Goal: Task Accomplishment & Management: Manage account settings

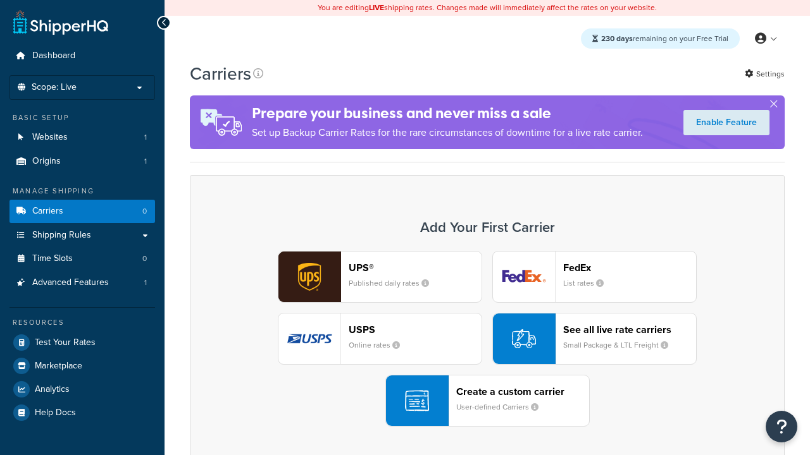
click at [487, 339] on div "UPS® Published daily rates FedEx List rates USPS Online rates See all live rate…" at bounding box center [487, 339] width 568 height 176
click at [629, 268] on header "FedEx" at bounding box center [629, 268] width 133 height 12
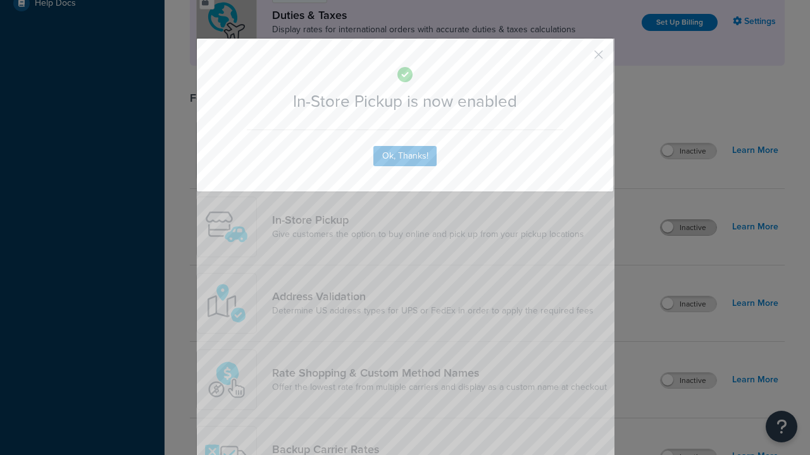
scroll to position [434, 0]
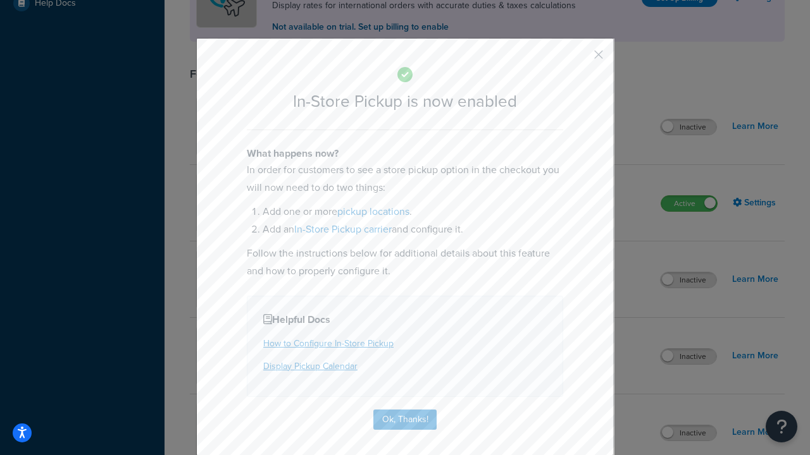
click at [579, 59] on button "button" at bounding box center [579, 59] width 3 height 3
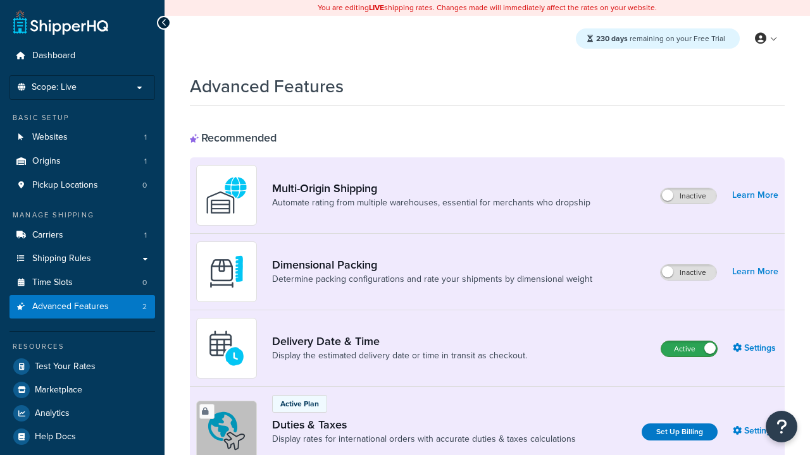
click at [689, 349] on label "Active" at bounding box center [689, 349] width 56 height 15
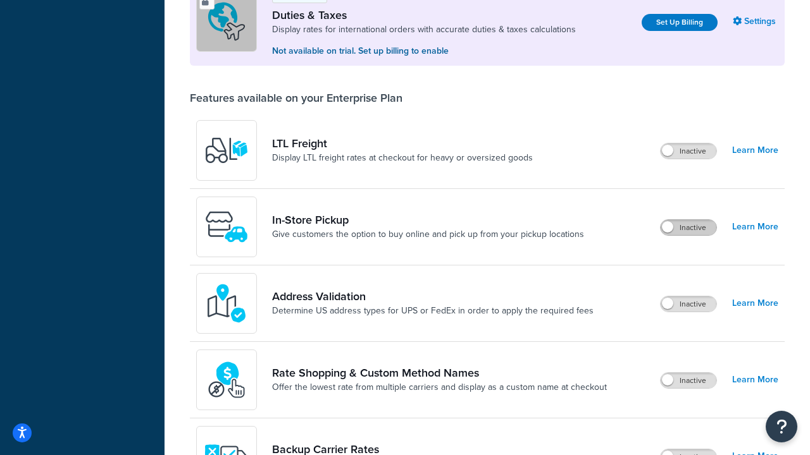
scroll to position [386, 0]
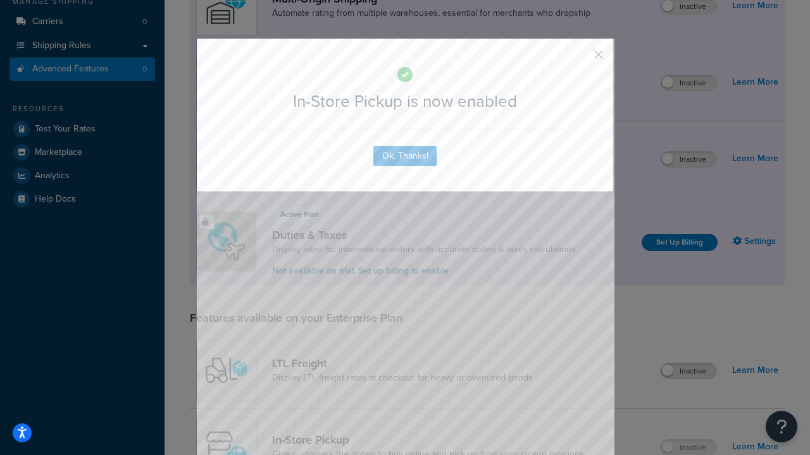
click at [579, 58] on button "button" at bounding box center [579, 59] width 3 height 3
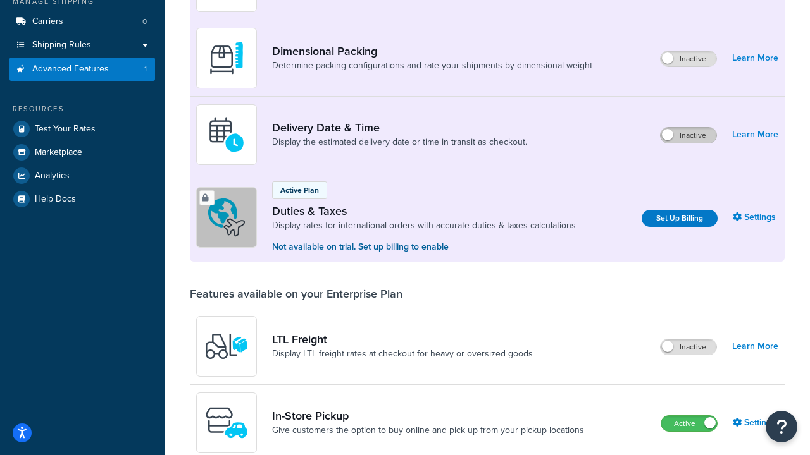
click at [688, 135] on label "Inactive" at bounding box center [688, 135] width 56 height 15
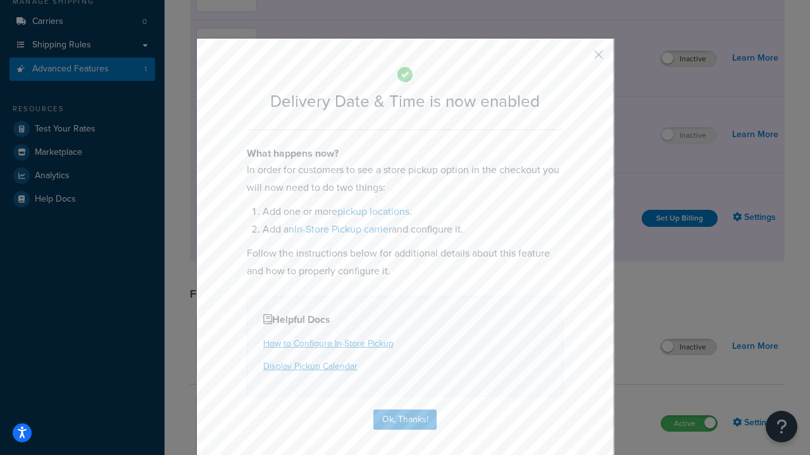
click at [579, 58] on button "button" at bounding box center [579, 59] width 3 height 3
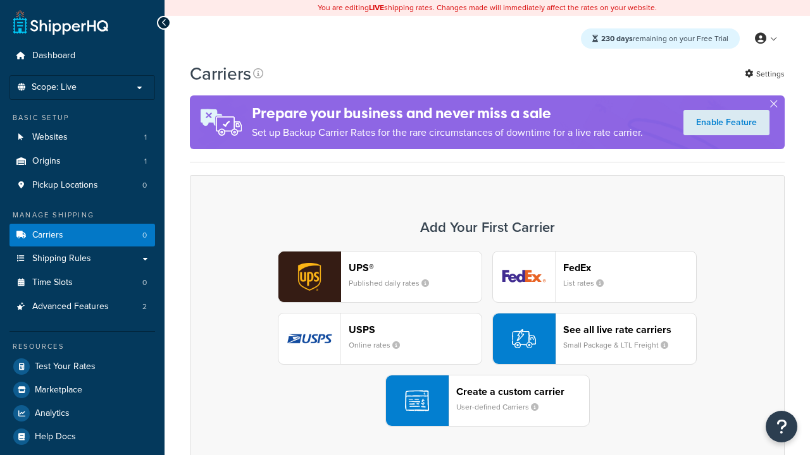
click at [487, 339] on div "UPS® Published daily rates FedEx List rates USPS Online rates See all live rate…" at bounding box center [487, 339] width 568 height 176
click at [487, 401] on div "Create a custom carrier User-defined Carriers" at bounding box center [522, 401] width 133 height 30
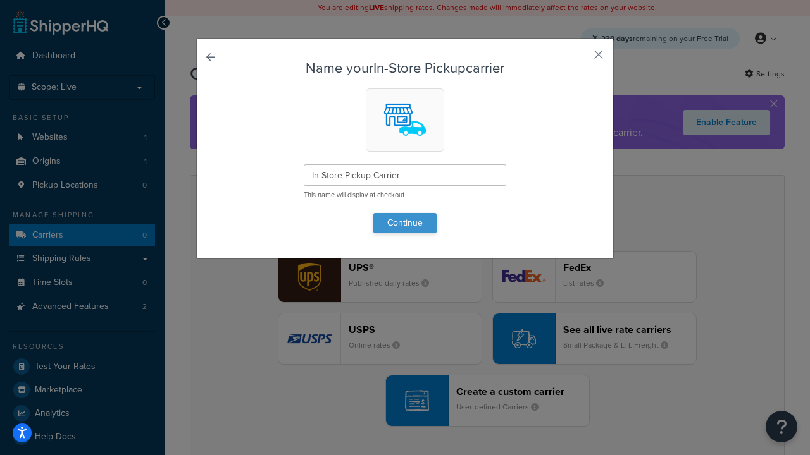
type input "In Store Pickup Carrier"
click at [405, 223] on button "Continue" at bounding box center [404, 223] width 63 height 20
click at [579, 59] on button "button" at bounding box center [579, 59] width 3 height 3
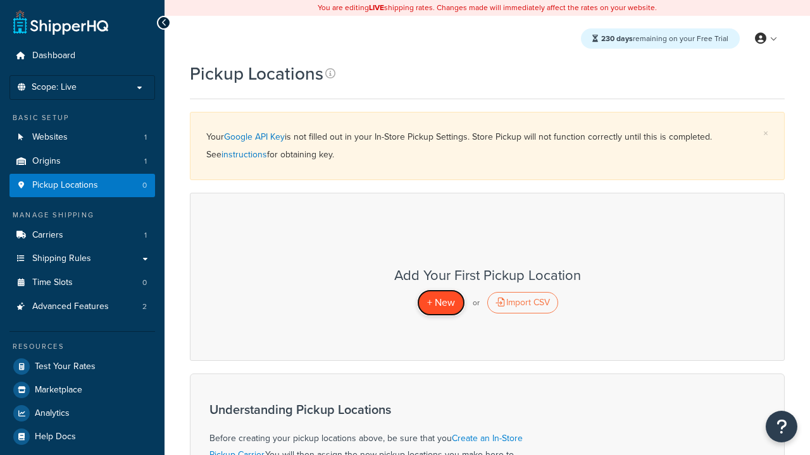
click at [440, 302] on span "+ New" at bounding box center [441, 302] width 28 height 15
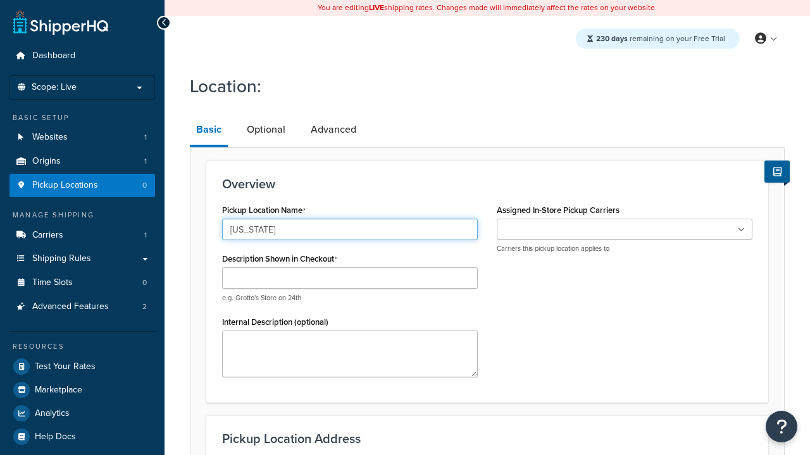
type input "[US_STATE]"
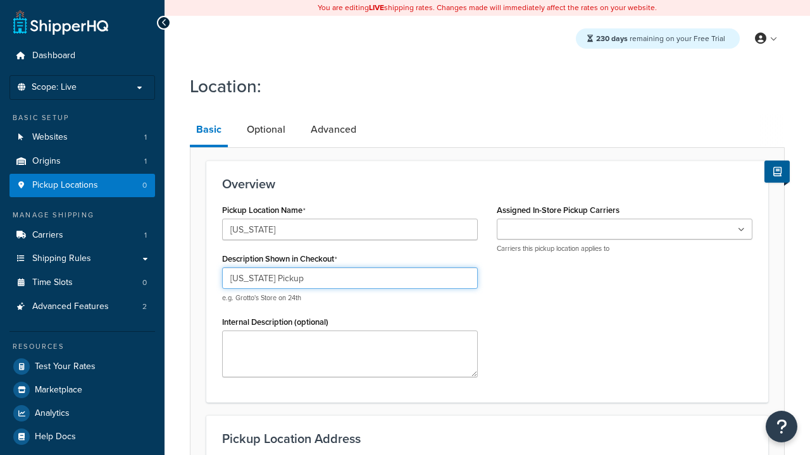
type input "[US_STATE] Pickup"
click at [624, 230] on ul at bounding box center [624, 229] width 256 height 21
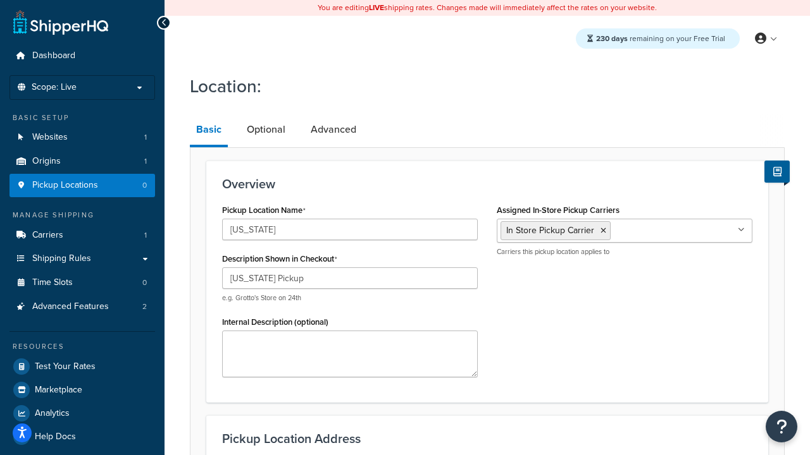
type input "3385 Michelson Drive"
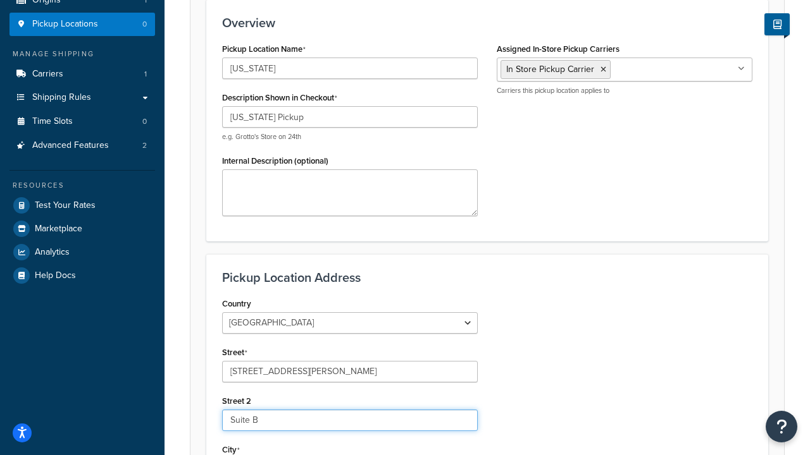
type input "Suite B"
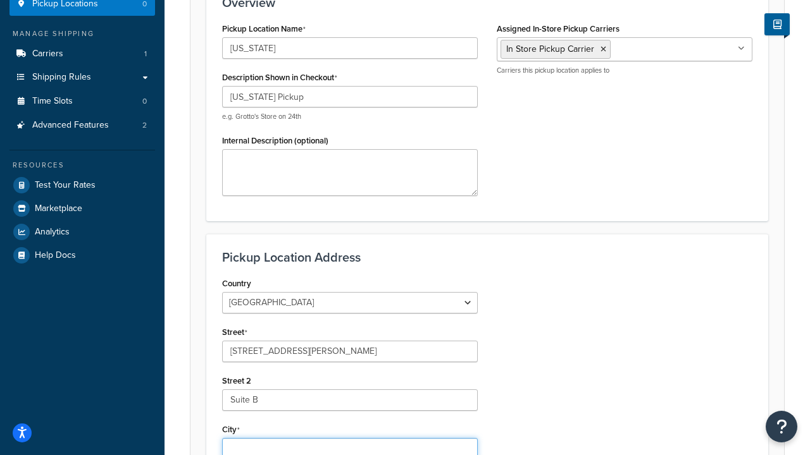
type input "Irvine"
select select "5"
type input "Irvine"
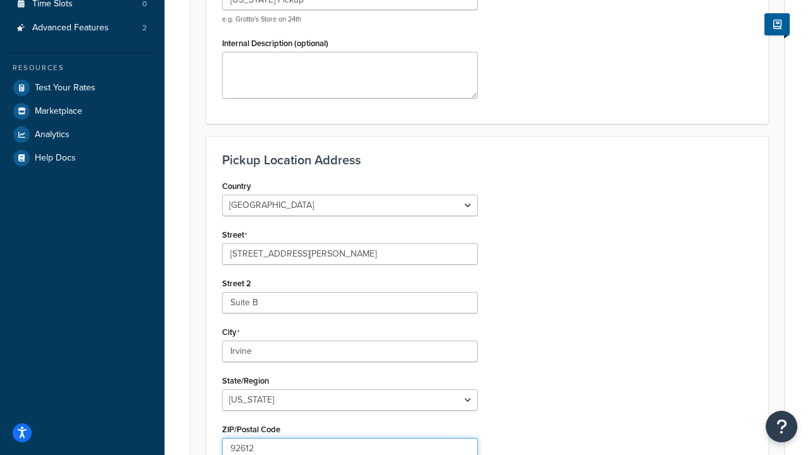
type input "92612"
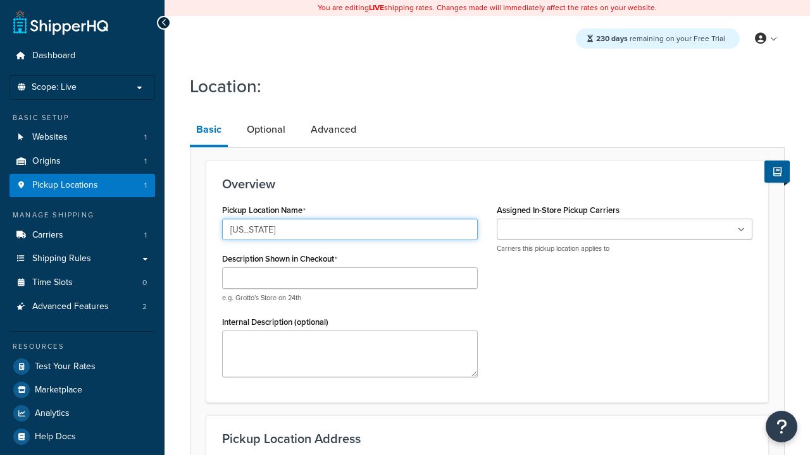
type input "[US_STATE]"
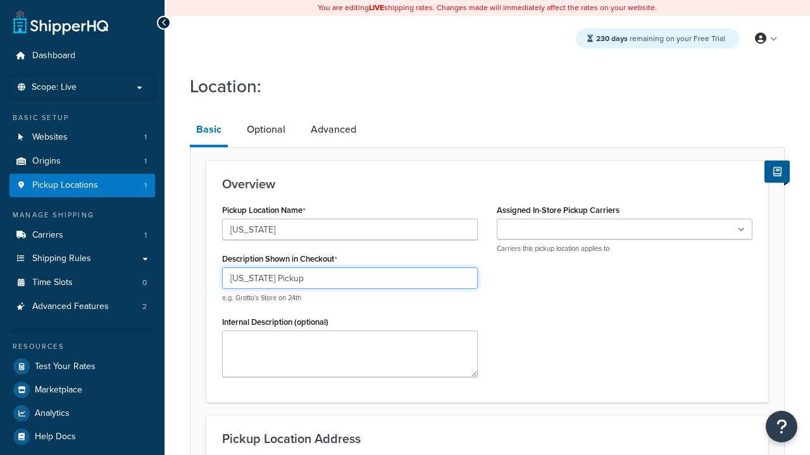
type input "Texas Pickup"
click at [624, 230] on ul at bounding box center [624, 229] width 256 height 21
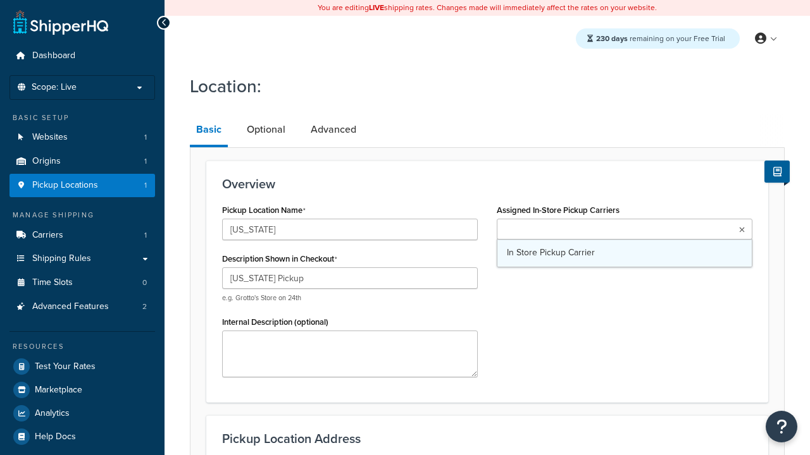
type input "2207 Four Waters Loop"
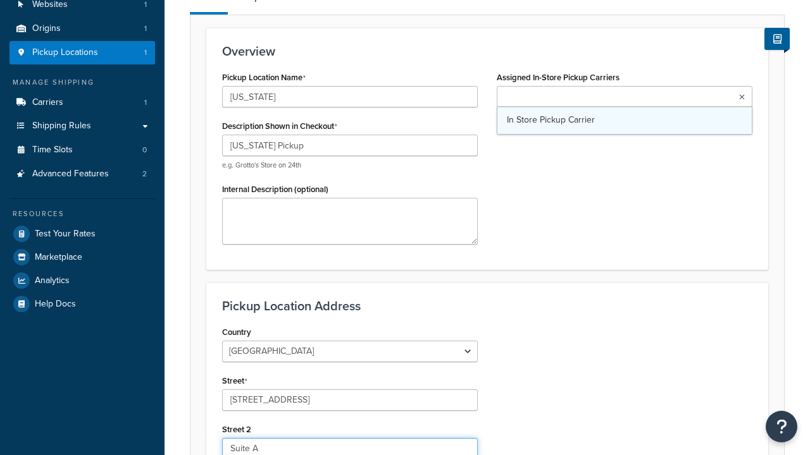
type input "Suite A"
type input "Georgetown"
select select "43"
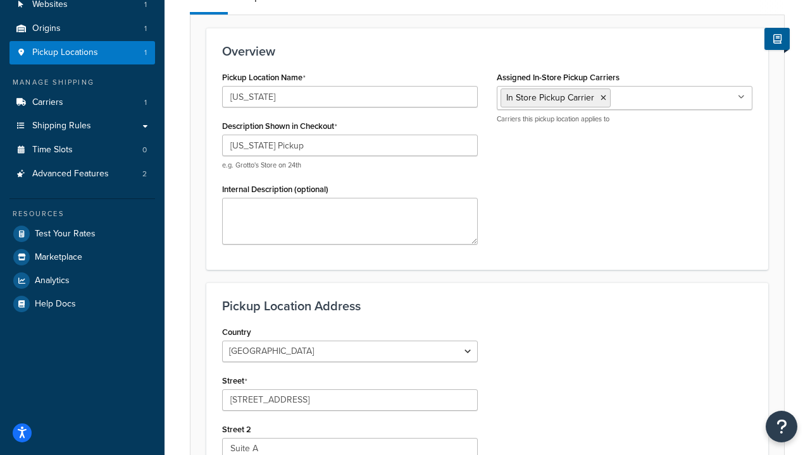
type input "Georgetown"
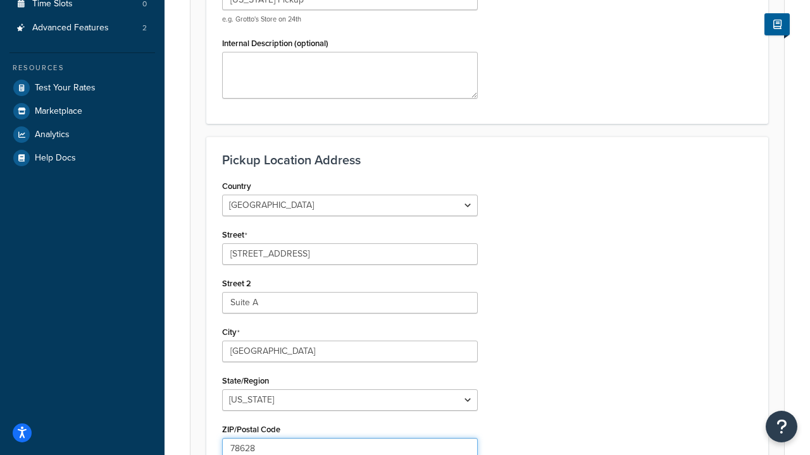
type input "78628"
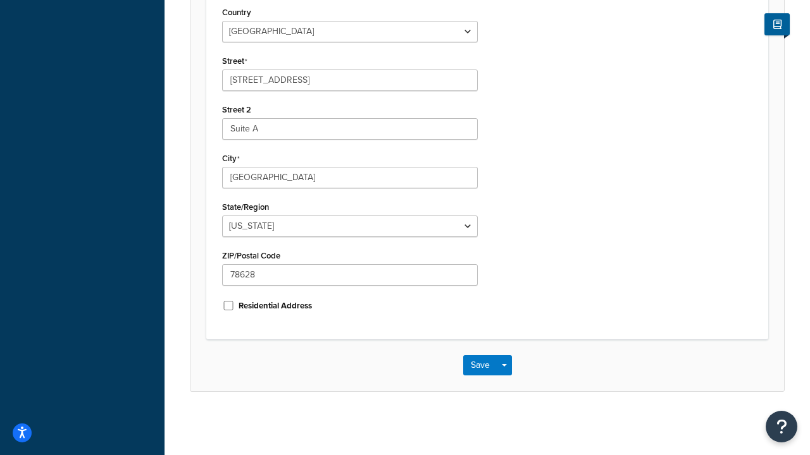
scroll to position [0, 0]
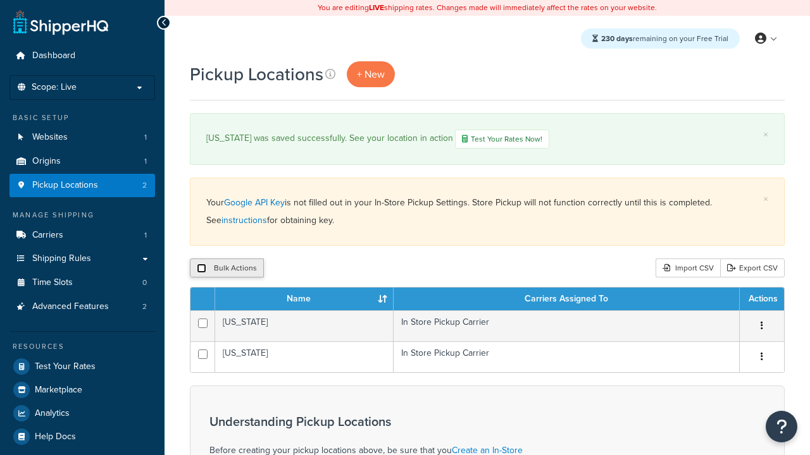
click at [201, 269] on input "checkbox" at bounding box center [201, 268] width 9 height 9
checkbox input "true"
click at [0, 0] on button "Duplicate" at bounding box center [0, 0] width 0 height 0
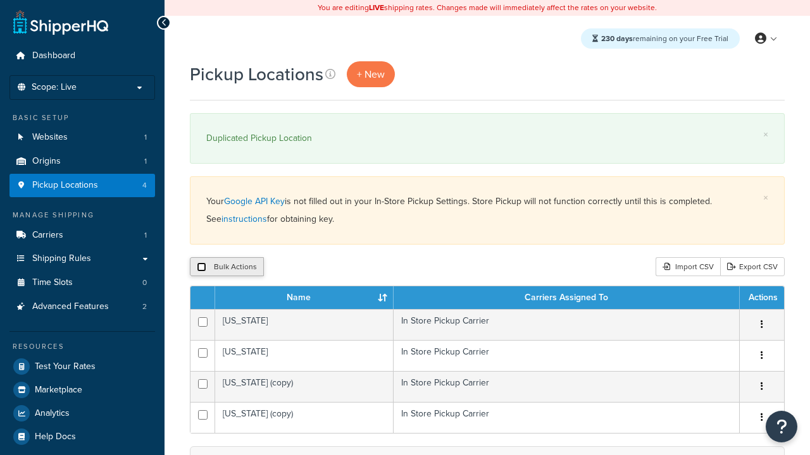
click at [201, 268] on input "checkbox" at bounding box center [201, 266] width 9 height 9
checkbox input "true"
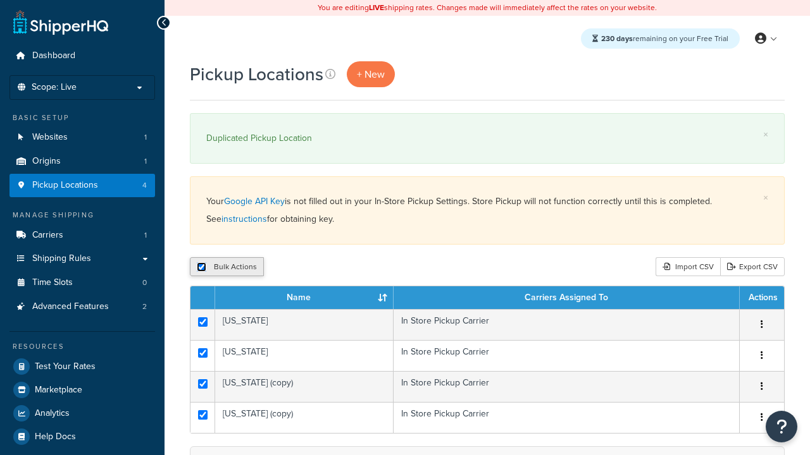
checkbox input "true"
click at [340, 268] on button "Delete" at bounding box center [338, 266] width 44 height 19
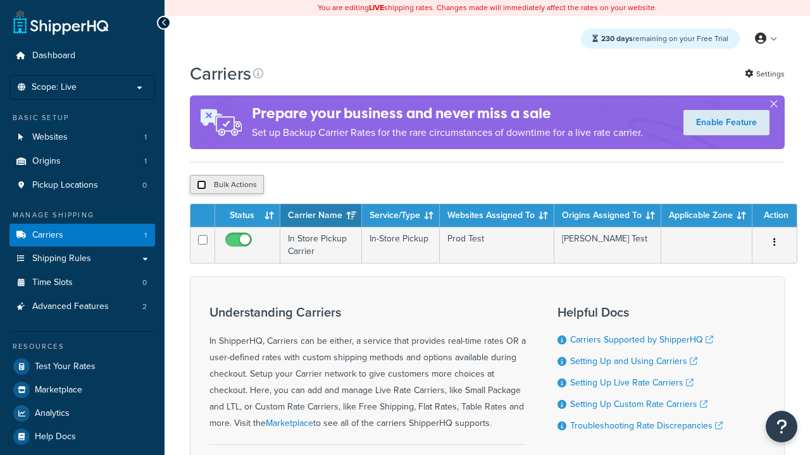
click at [201, 187] on input "checkbox" at bounding box center [201, 184] width 9 height 9
checkbox input "true"
click at [0, 0] on button "Delete" at bounding box center [0, 0] width 0 height 0
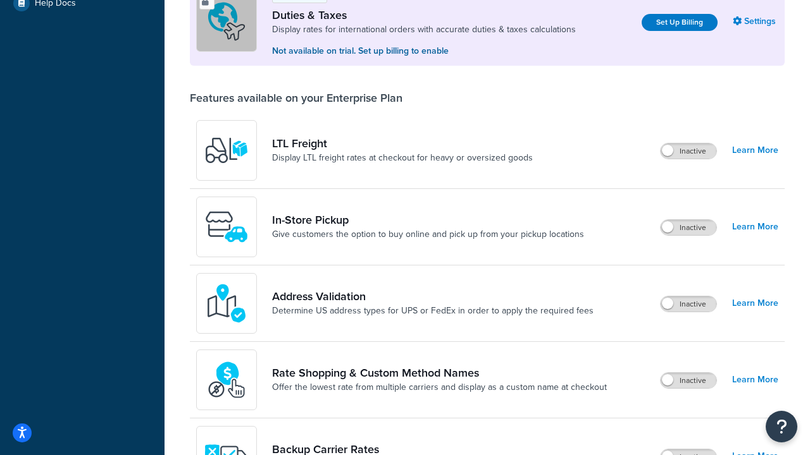
scroll to position [386, 0]
